Goal: Information Seeking & Learning: Learn about a topic

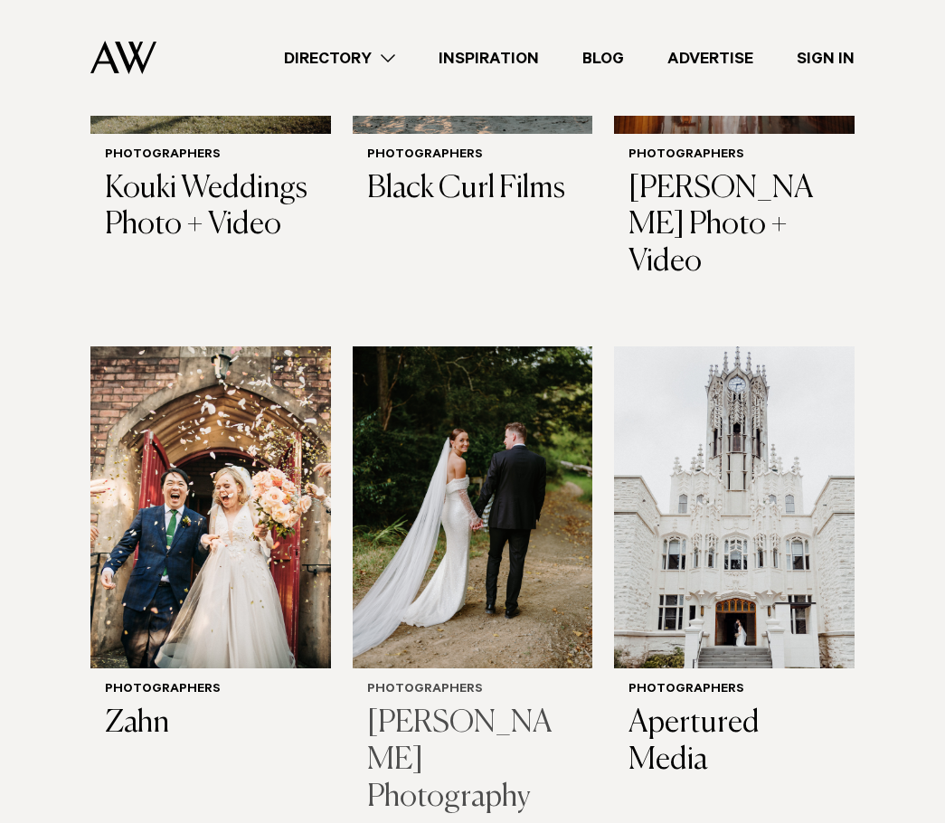
scroll to position [1176, 0]
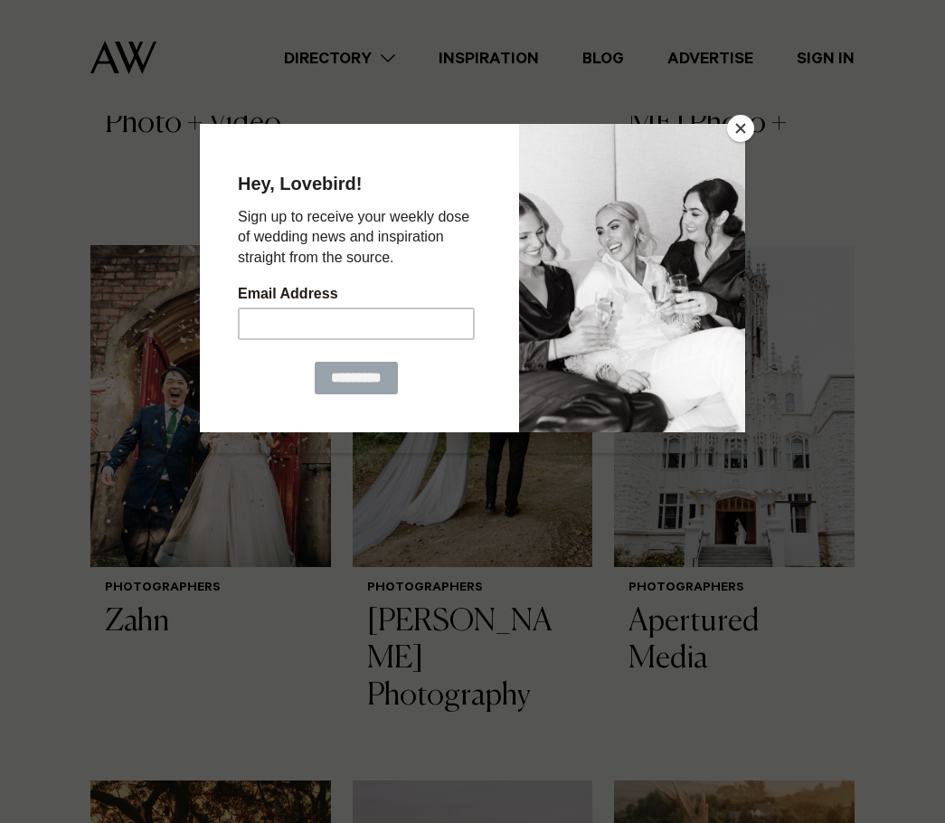
click at [739, 127] on button "Close" at bounding box center [740, 128] width 27 height 27
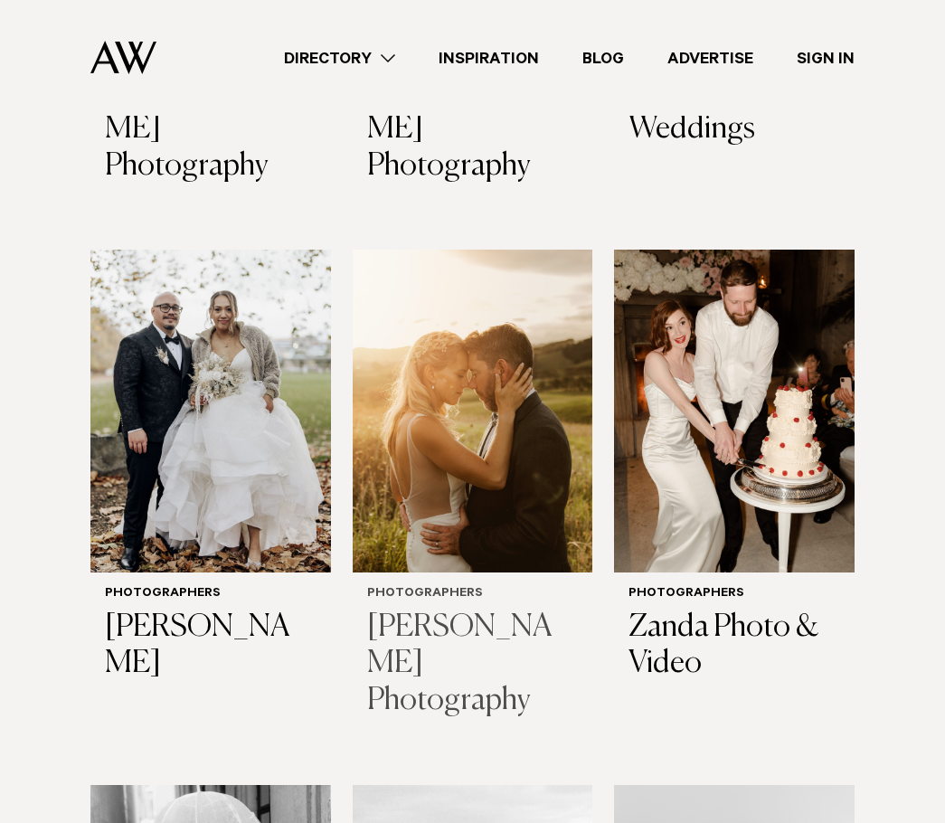
scroll to position [4522, 0]
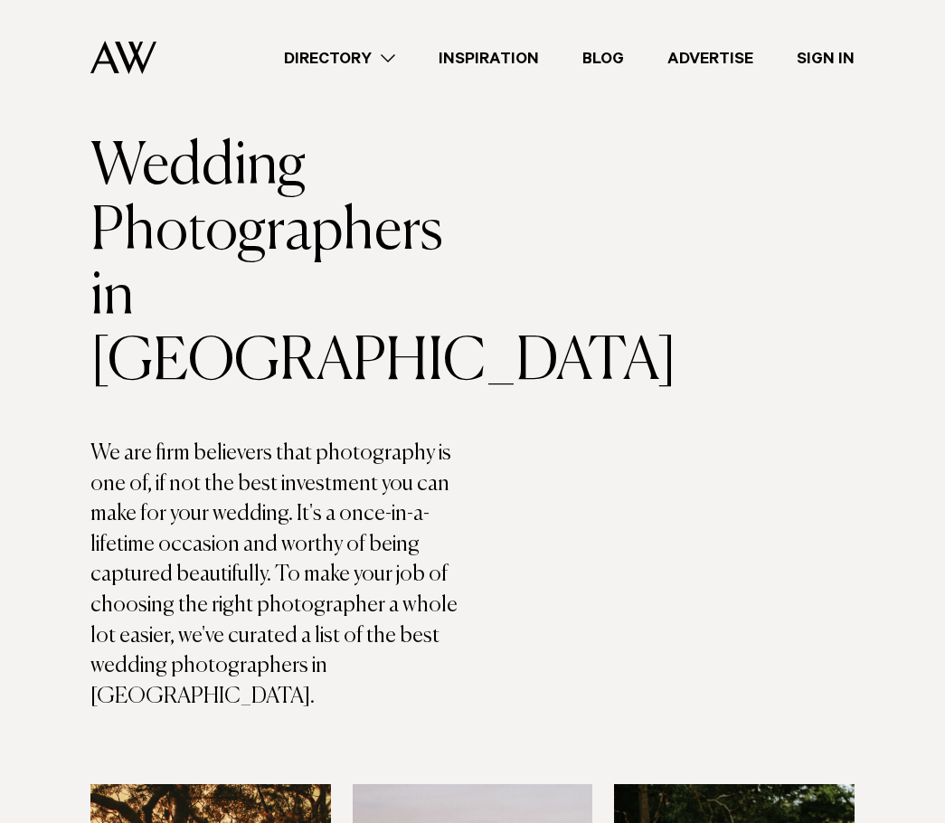
scroll to position [181, 0]
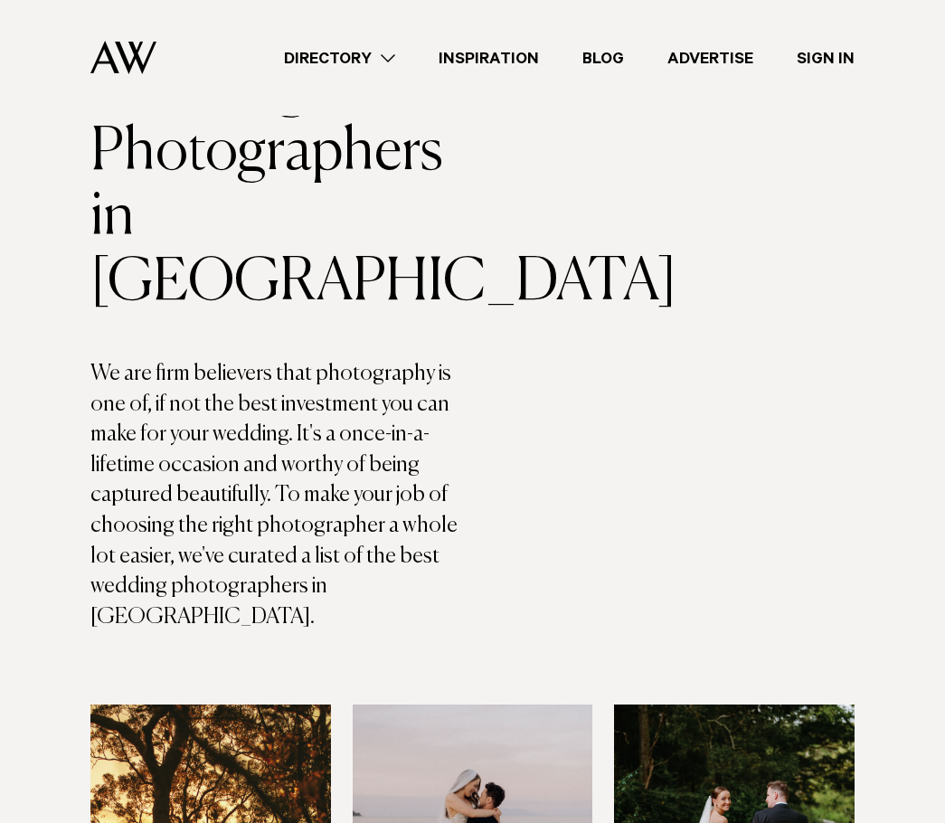
click at [493, 59] on link "Inspiration" at bounding box center [489, 58] width 144 height 24
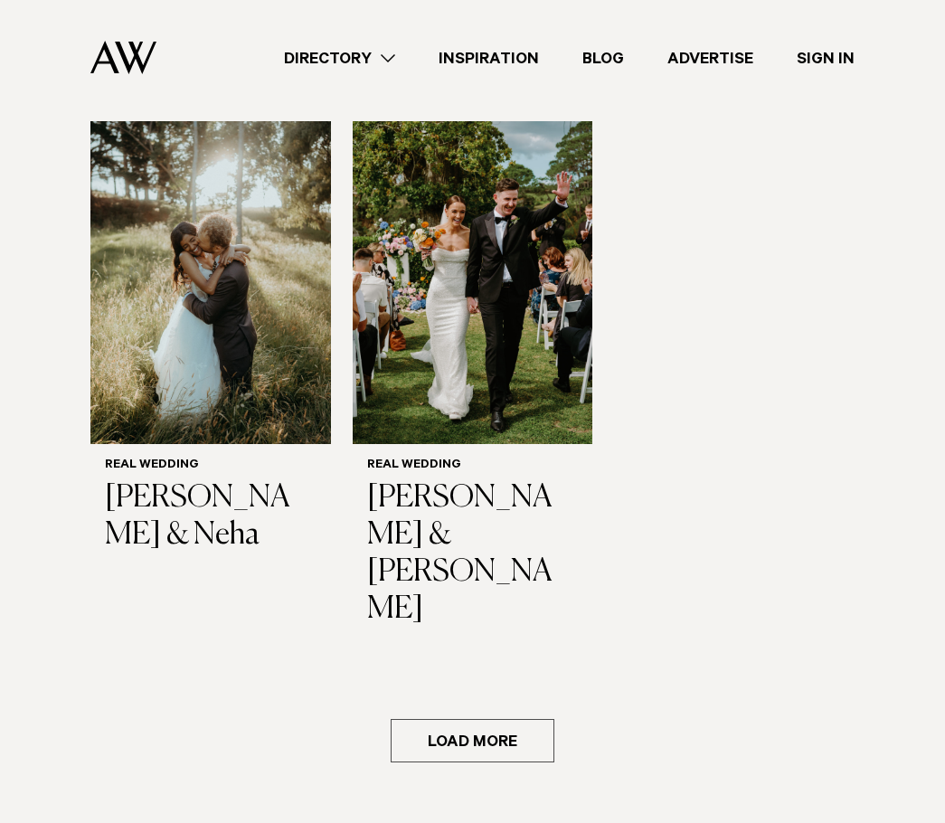
scroll to position [1990, 0]
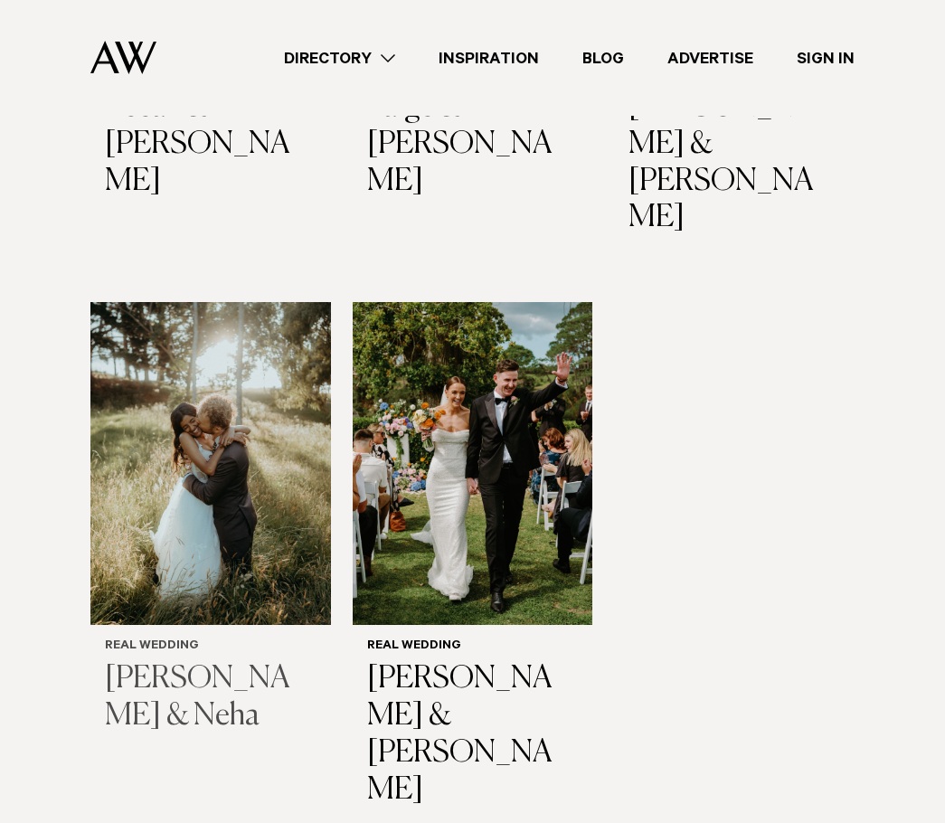
click at [170, 661] on h3 "Ted & Neha" at bounding box center [211, 698] width 212 height 74
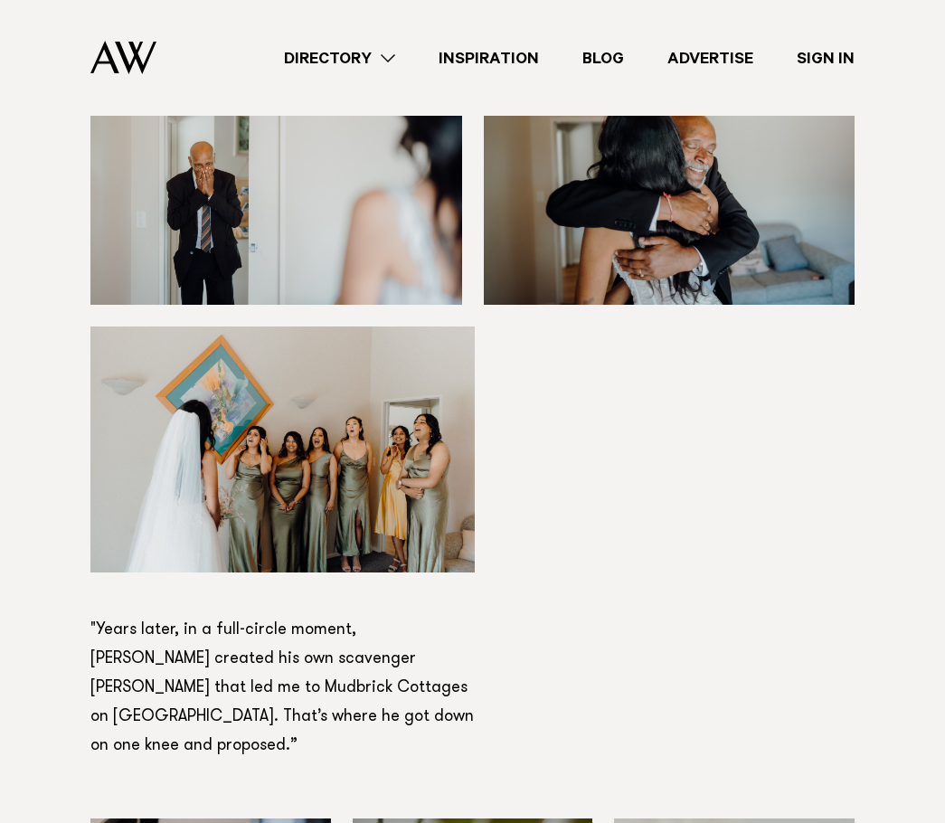
scroll to position [2170, 0]
